Goal: Transaction & Acquisition: Purchase product/service

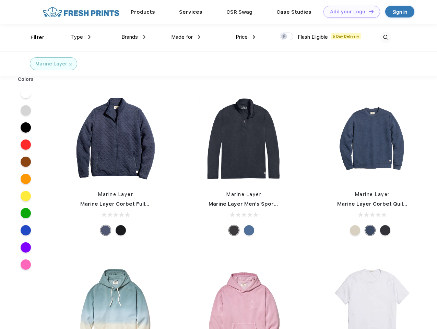
click at [349, 12] on link "Add your Logo Design Tool" at bounding box center [351, 12] width 57 height 12
click at [0, 0] on div "Design Tool" at bounding box center [0, 0] width 0 height 0
click at [368, 11] on link "Add your Logo Design Tool" at bounding box center [351, 12] width 57 height 12
click at [33, 37] on div "Filter" at bounding box center [38, 38] width 14 height 8
click at [81, 37] on span "Type" at bounding box center [77, 37] width 12 height 6
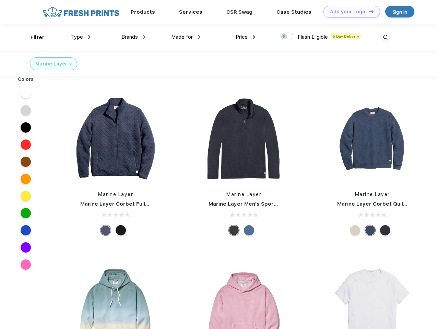
click at [133, 37] on span "Brands" at bounding box center [129, 37] width 16 height 6
click at [186, 37] on span "Made for" at bounding box center [182, 37] width 22 height 6
click at [246, 37] on span "Price" at bounding box center [242, 37] width 12 height 6
click at [287, 37] on div at bounding box center [286, 37] width 13 height 8
click at [284, 37] on input "checkbox" at bounding box center [282, 34] width 4 height 4
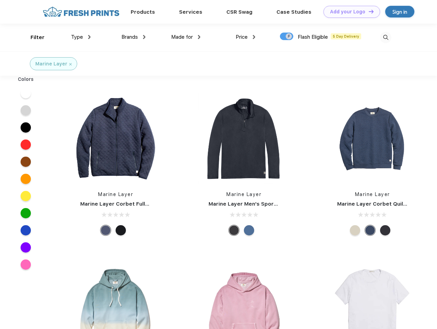
click at [385, 37] on img at bounding box center [385, 37] width 11 height 11
